Goal: Information Seeking & Learning: Learn about a topic

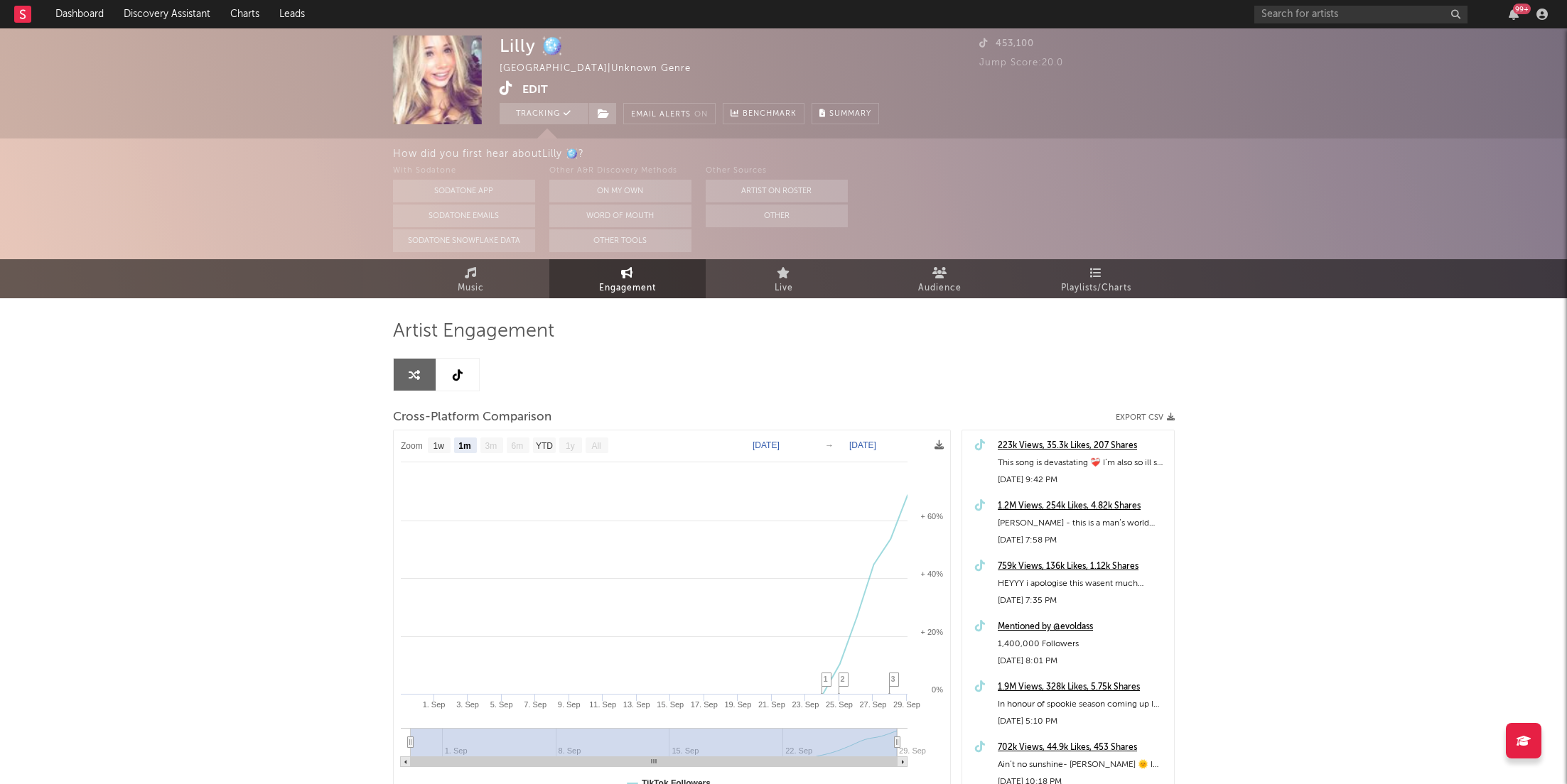
select select "1m"
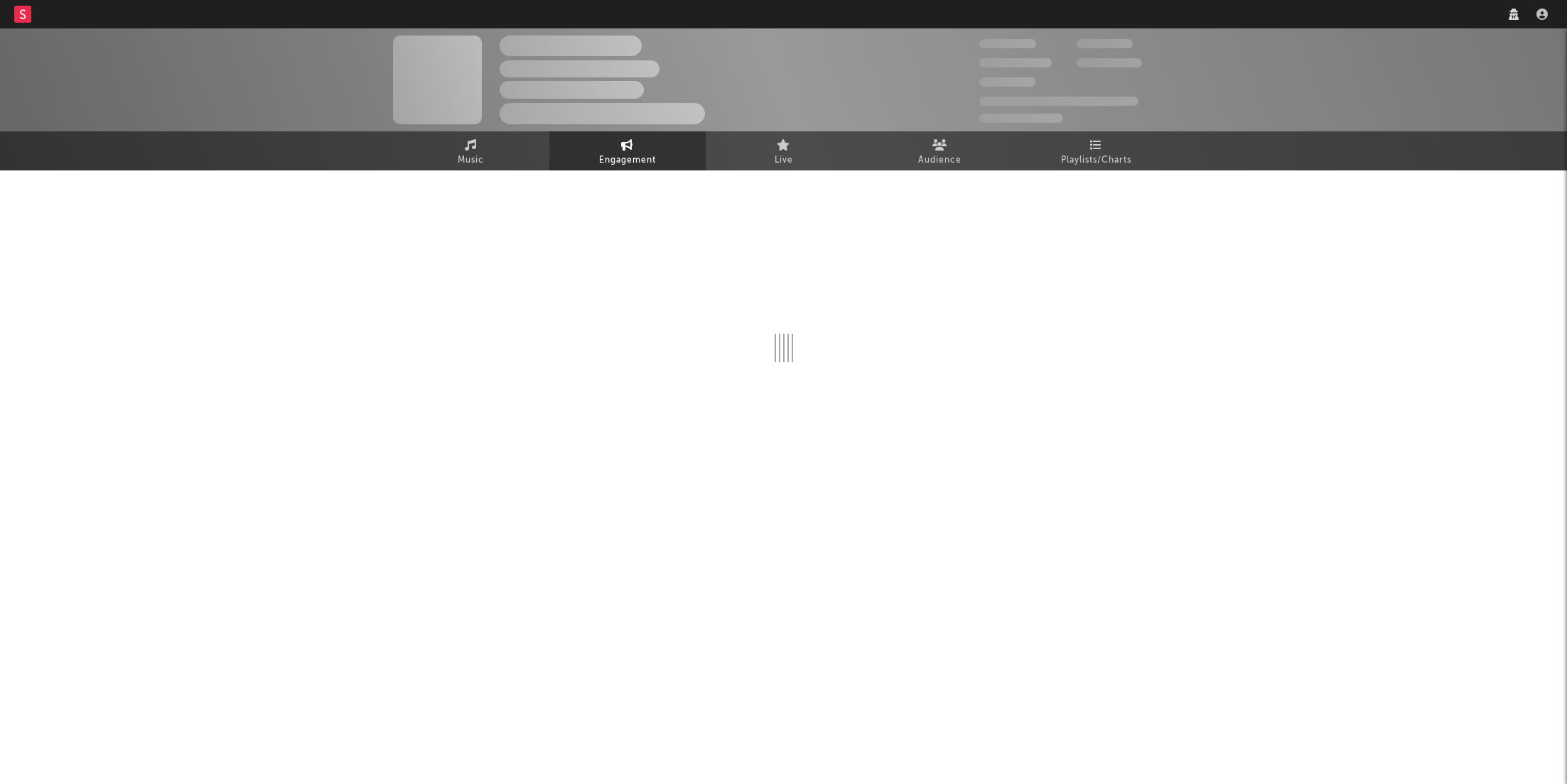
select select "1w"
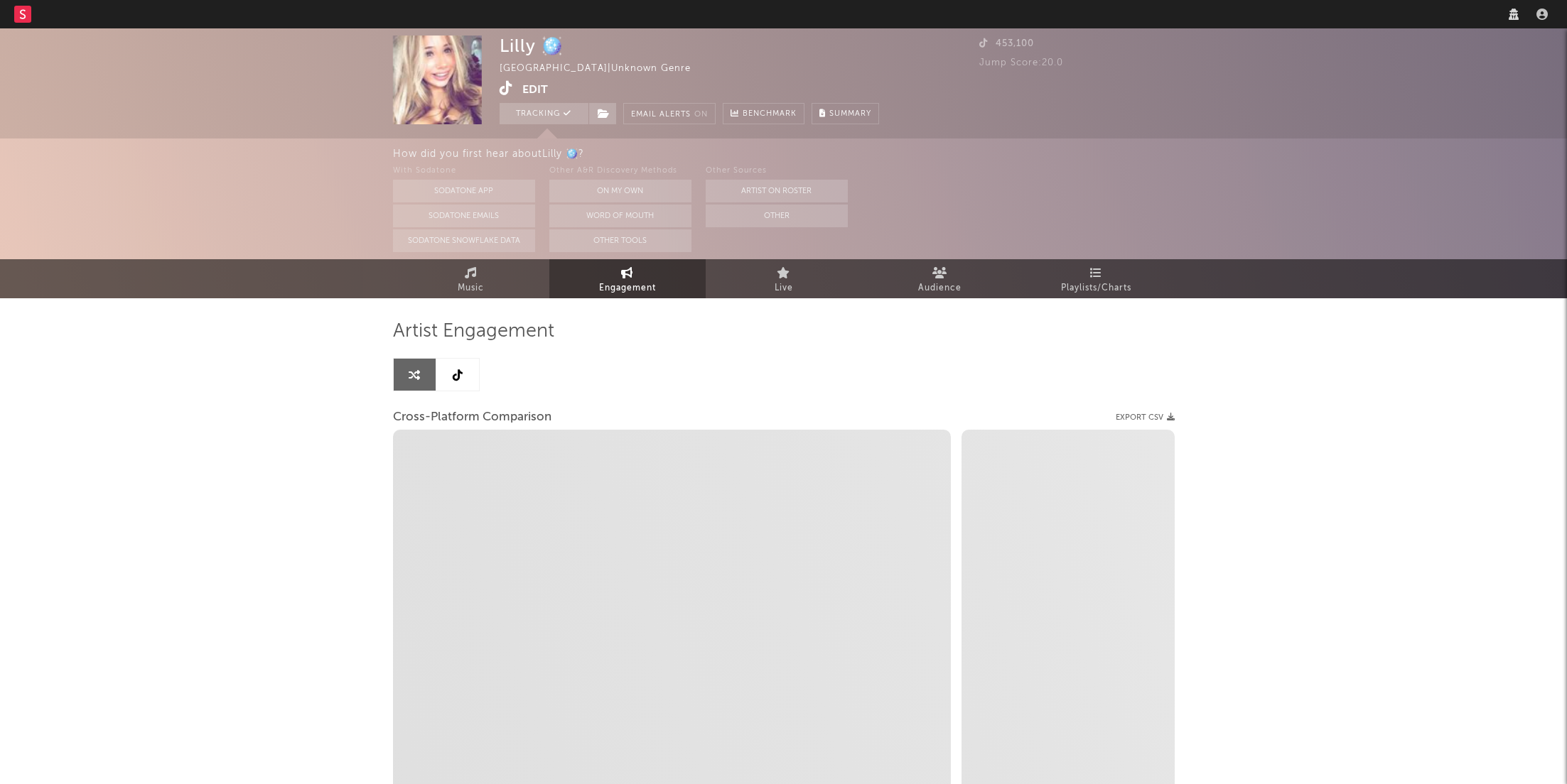
select select "1m"
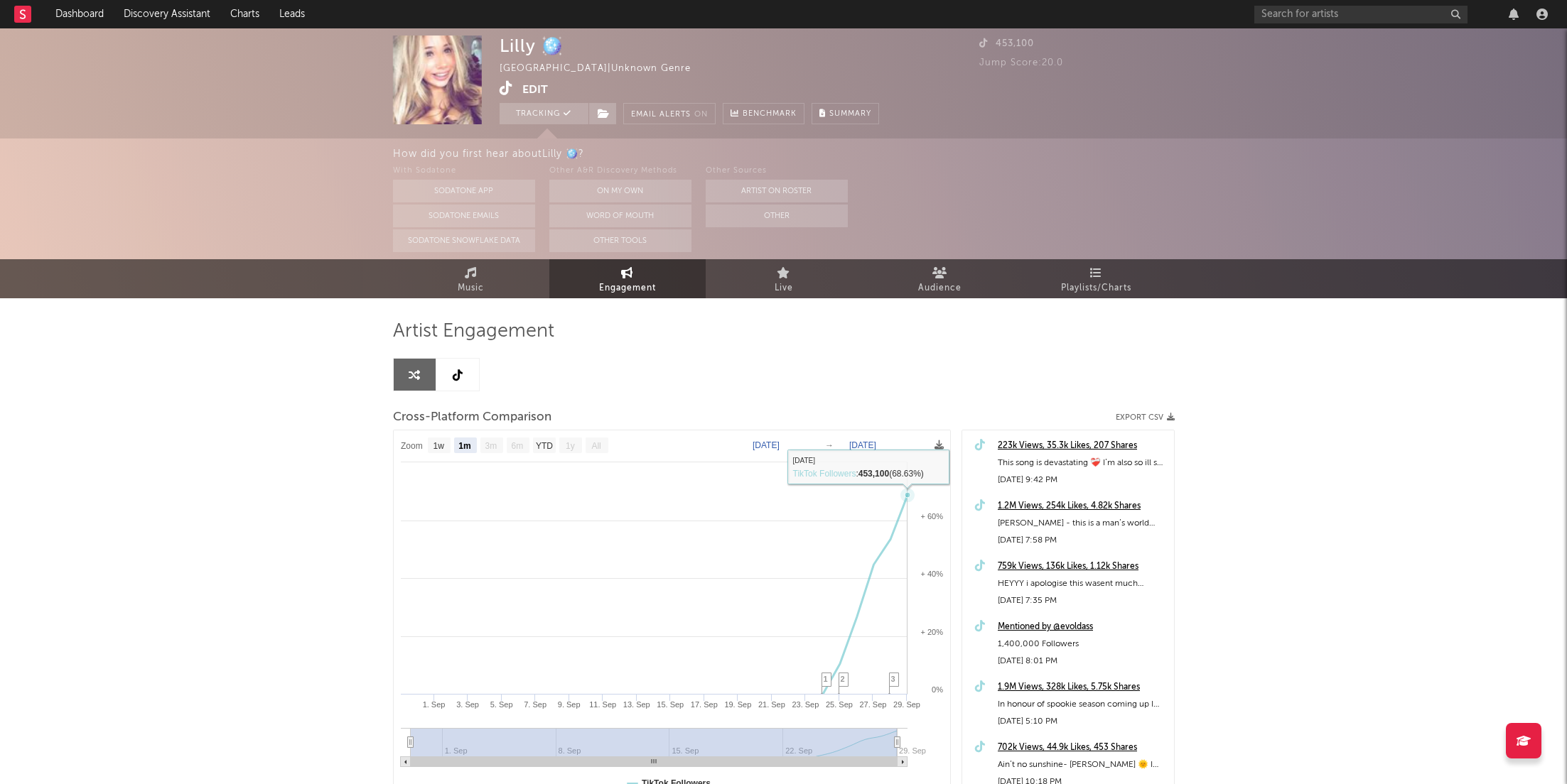
select select "1m"
click at [469, 394] on div "Artist Engagement Cross-Platform Comparison Export CSV Zoom 1w 1m 3m 6m YTD 1y …" at bounding box center [784, 561] width 782 height 483
click at [464, 387] on link at bounding box center [457, 375] width 43 height 32
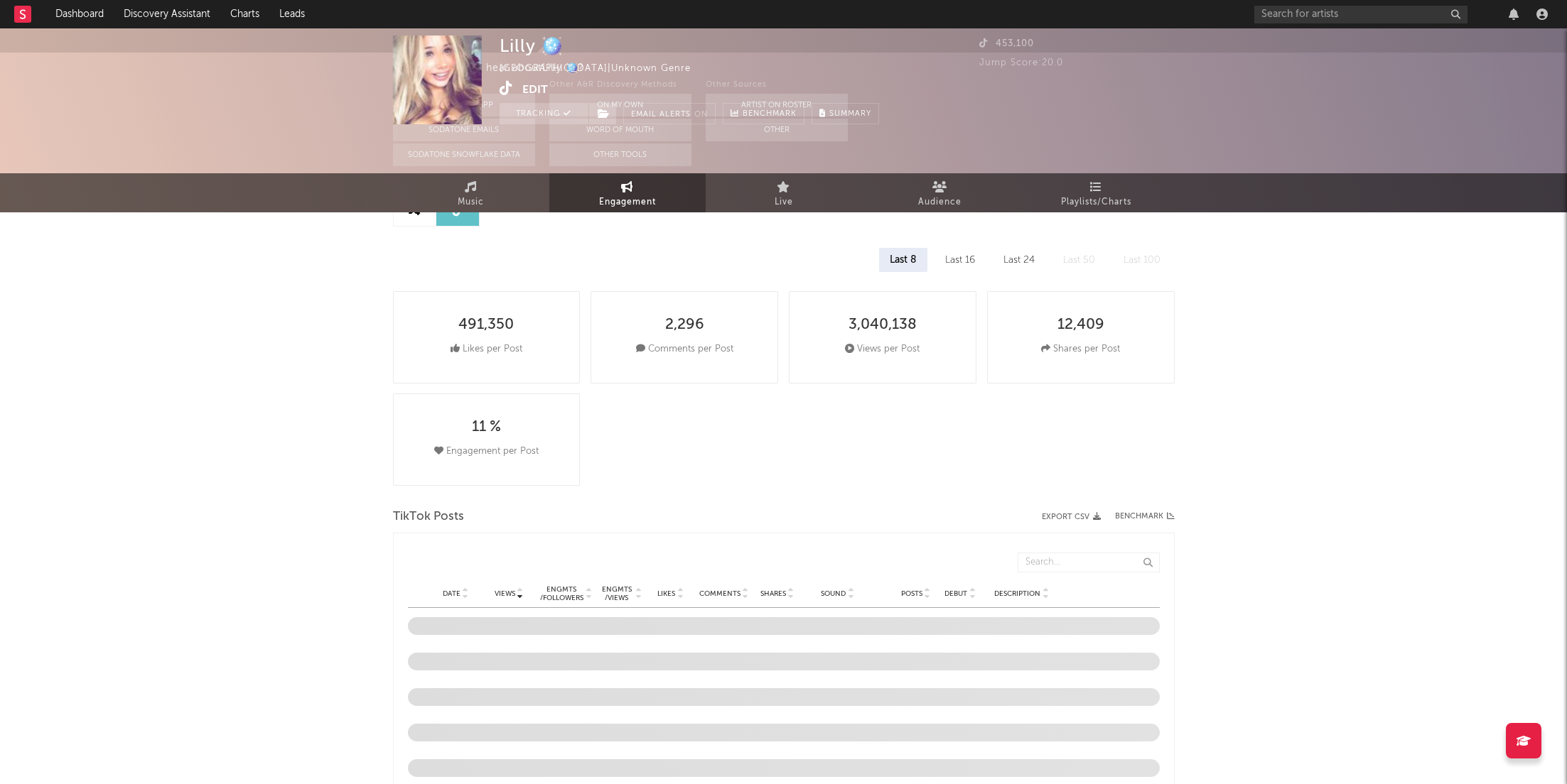
select select "1w"
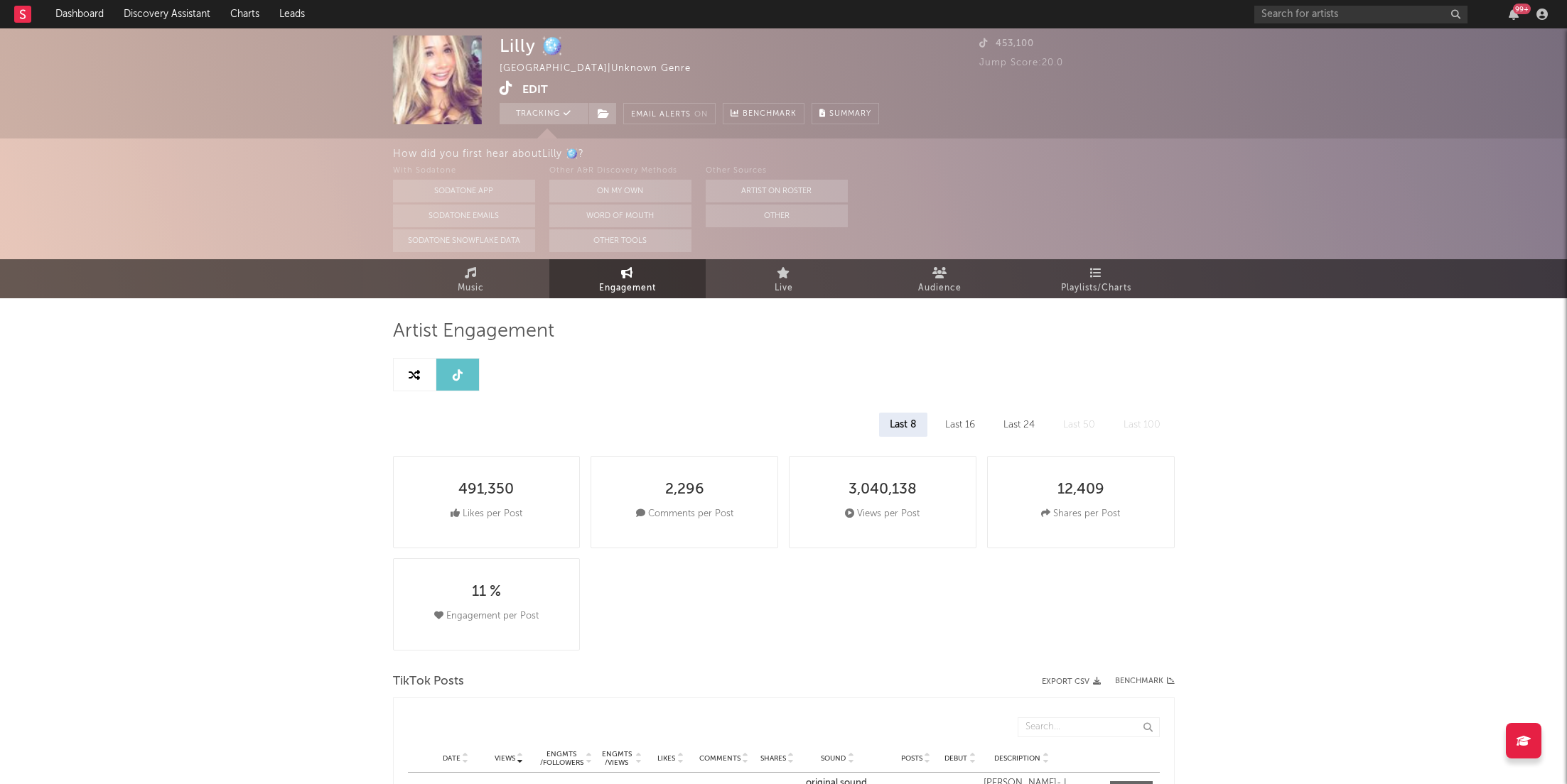
click at [959, 416] on div "Last 16" at bounding box center [960, 425] width 51 height 24
click at [993, 431] on div "Last 24" at bounding box center [1019, 425] width 53 height 24
click at [491, 85] on div "Lilly 🪩 [GEOGRAPHIC_DATA] | Unknown Genre Edit Tracking Email Alerts On Benchma…" at bounding box center [784, 83] width 1567 height 110
click at [509, 89] on icon at bounding box center [506, 88] width 14 height 15
click at [420, 378] on link at bounding box center [415, 375] width 43 height 32
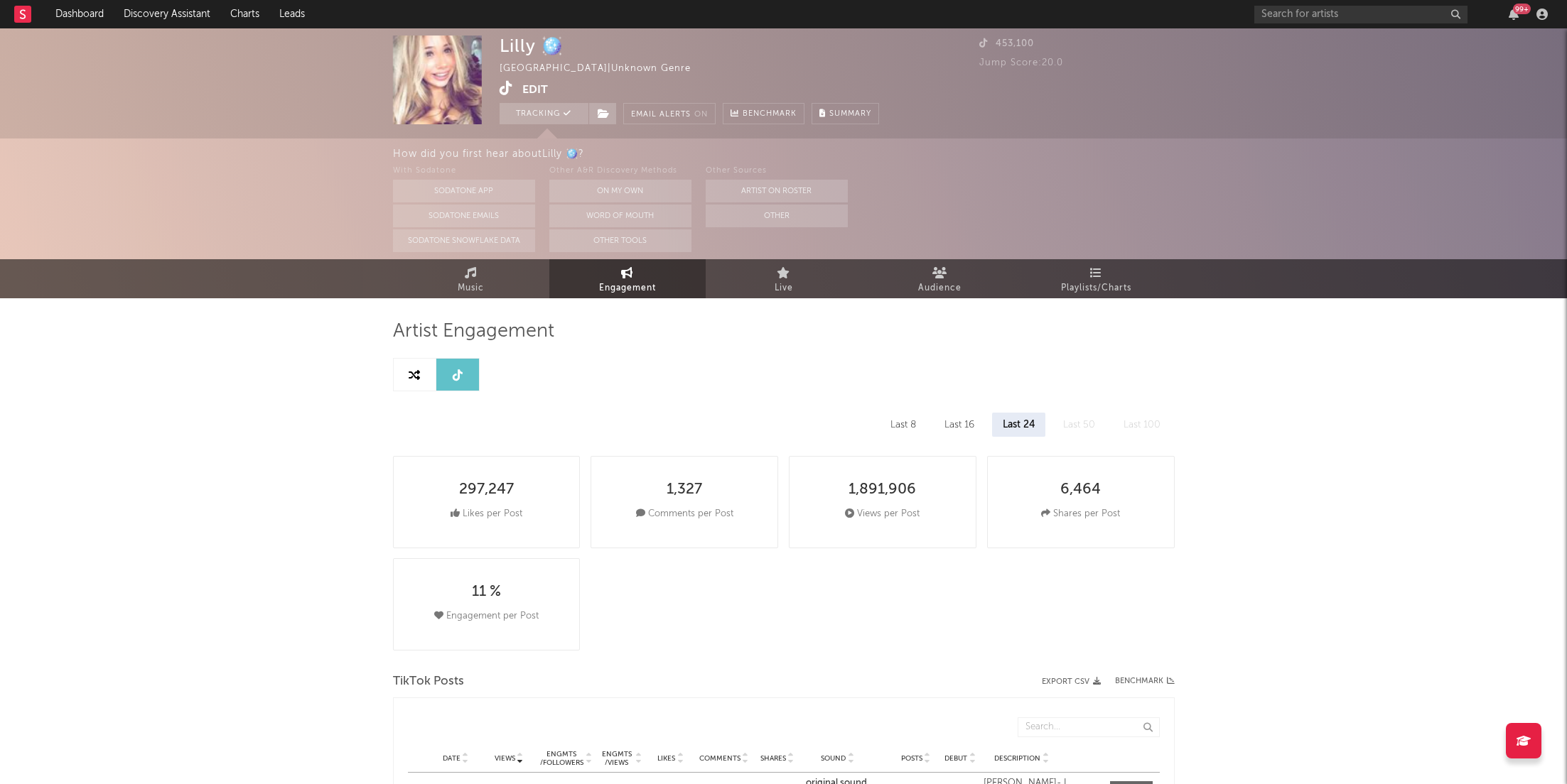
select select "1m"
